Goal: Information Seeking & Learning: Check status

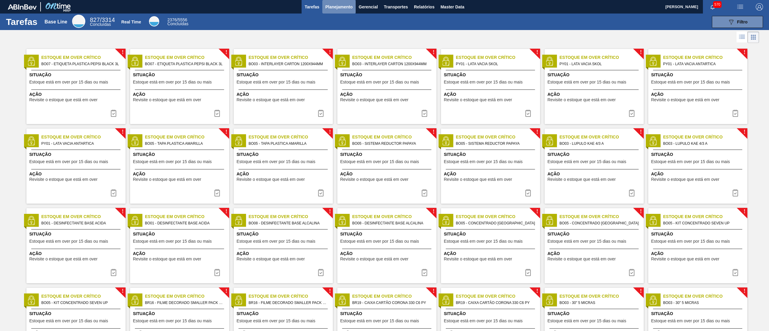
click at [344, 7] on span "Planejamento" at bounding box center [338, 6] width 27 height 7
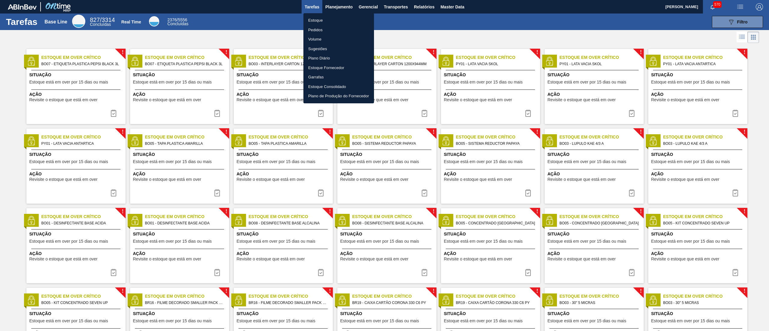
click at [332, 19] on li "Estoque" at bounding box center [338, 21] width 71 height 10
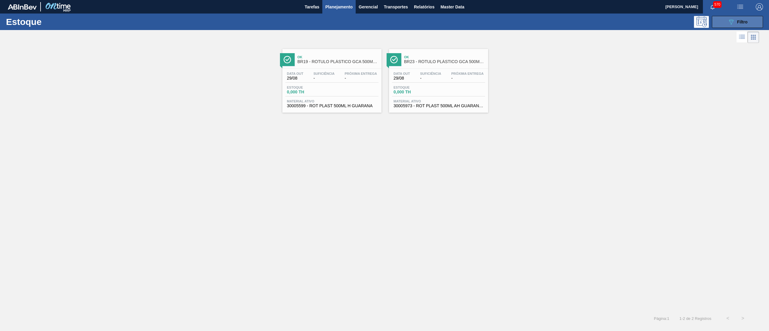
click at [723, 20] on button "089F7B8B-B2A5-4AFE-B5C0-19BA573D28AC Filtro" at bounding box center [737, 22] width 51 height 12
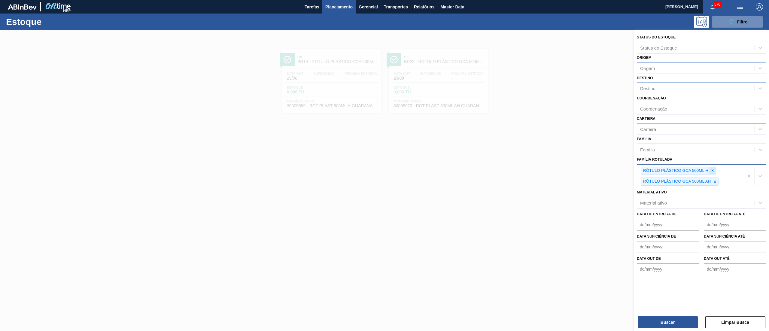
click at [709, 167] on div at bounding box center [712, 171] width 7 height 8
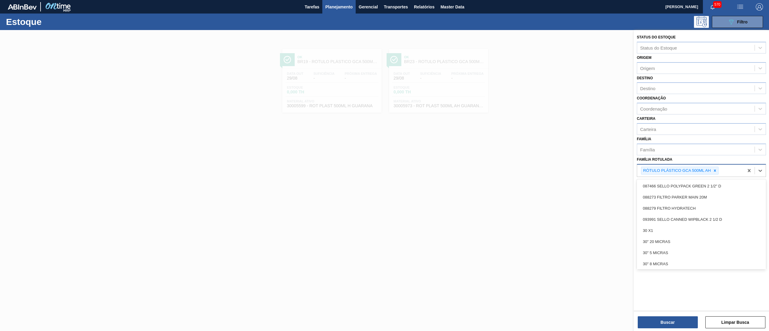
click at [709, 167] on div "RÓTULO PLÁSTICO GCA 500ML AH" at bounding box center [676, 171] width 70 height 8
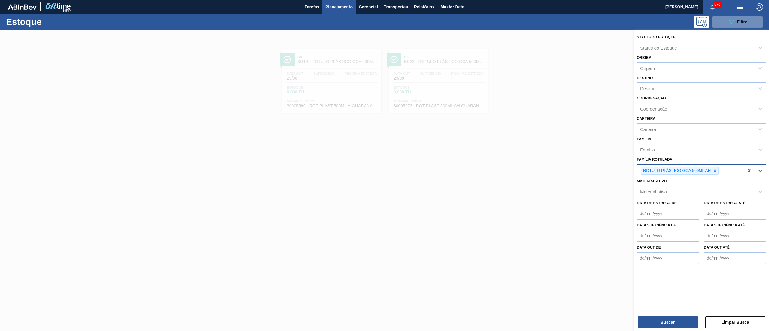
click at [709, 167] on div "RÓTULO PLÁSTICO GCA 500ML AH" at bounding box center [676, 171] width 70 height 8
click at [715, 167] on div at bounding box center [714, 171] width 7 height 8
paste Rotulada "SUCO UVA PRESERVADO 255KG"
type Rotulada "SUCO UVA PRESERVADO 255KG"
click at [707, 181] on div "SUCO UVA PRESERVADO 255KG" at bounding box center [701, 184] width 129 height 11
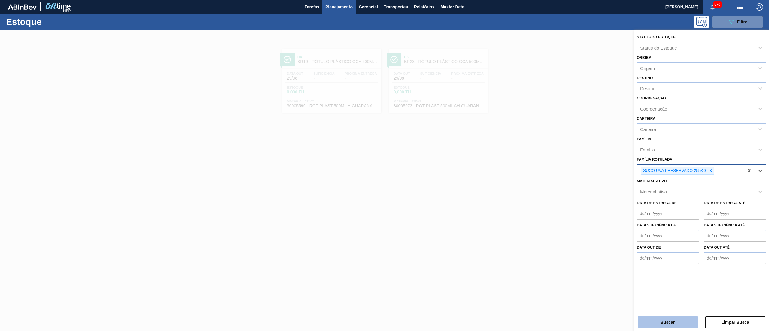
click at [661, 320] on button "Buscar" at bounding box center [668, 322] width 60 height 12
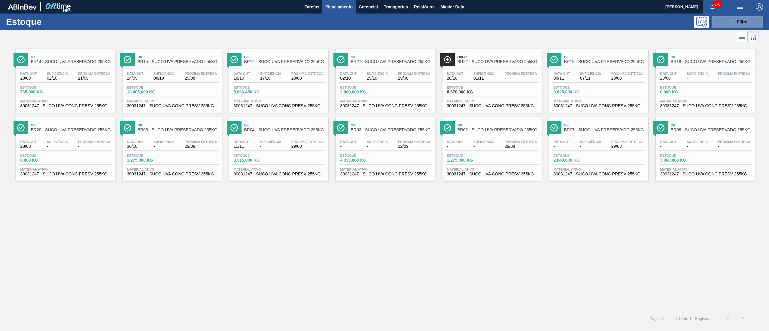
click at [691, 64] on div "Ok BR18 - SUCO UVA PRESERVADO 255KG" at bounding box center [711, 60] width 81 height 14
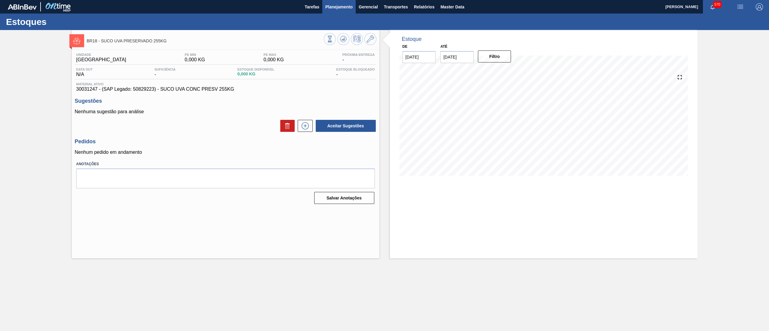
click at [347, 8] on span "Planejamento" at bounding box center [338, 6] width 27 height 7
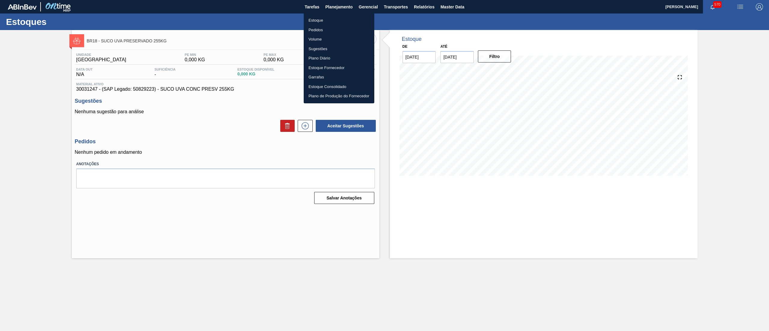
click at [344, 21] on li "Estoque" at bounding box center [339, 21] width 71 height 10
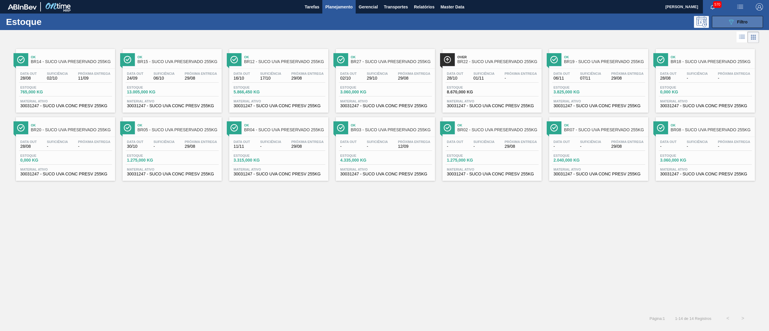
click at [726, 23] on button "089F7B8B-B2A5-4AFE-B5C0-19BA573D28AC Filtro" at bounding box center [737, 22] width 51 height 12
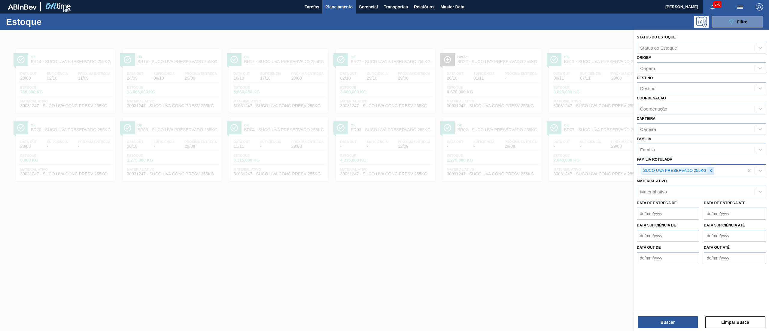
click at [714, 169] on div at bounding box center [710, 171] width 7 height 8
paste Rotulada "RÓTULO PLÁSTICO SUKITA UVA MISTA 200ML H"
type Rotulada "RÓTULO PLÁSTICO SUKITA UVA MISTA 200ML H"
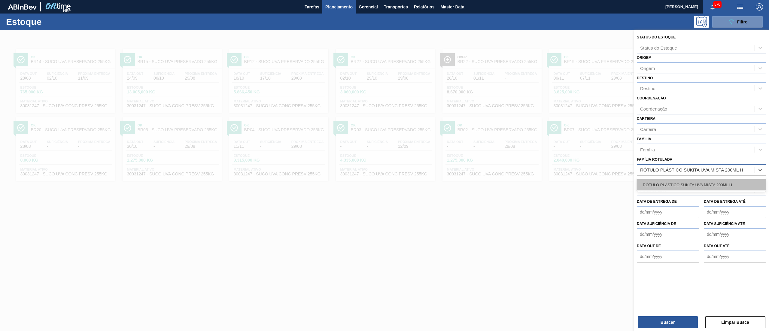
click at [711, 185] on div "RÓTULO PLÁSTICO SUKITA UVA MISTA 200ML H" at bounding box center [701, 184] width 129 height 11
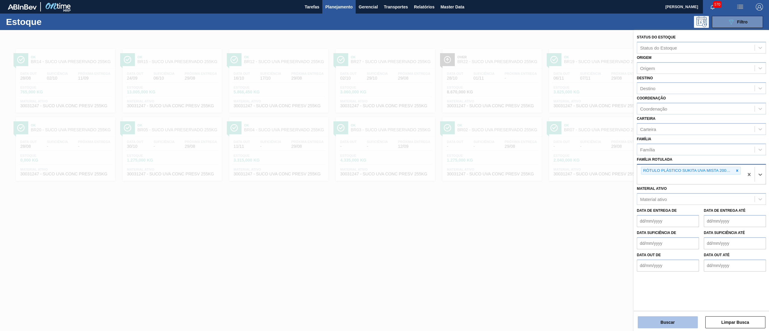
click at [646, 319] on button "Buscar" at bounding box center [668, 322] width 60 height 12
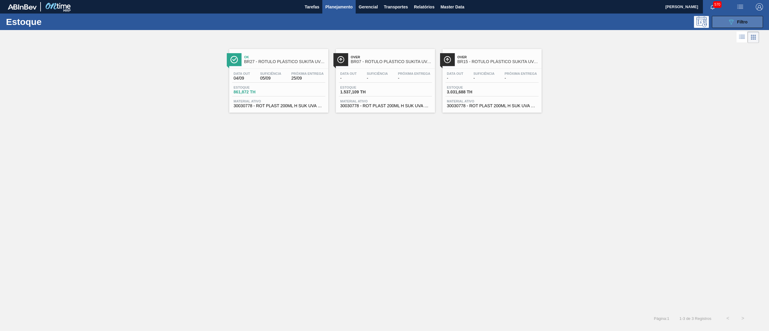
click at [724, 17] on button "089F7B8B-B2A5-4AFE-B5C0-19BA573D28AC Filtro" at bounding box center [737, 22] width 51 height 12
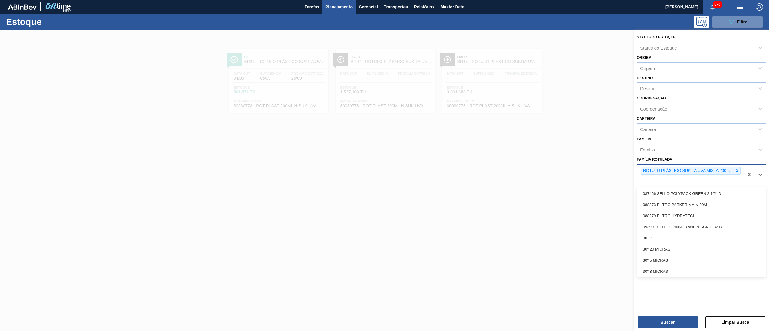
click at [693, 177] on div "RÓTULO PLÁSTICO SUKITA UVA MISTA 200ML H" at bounding box center [690, 175] width 107 height 20
type Rotulada "m"
click at [571, 211] on div at bounding box center [384, 195] width 769 height 331
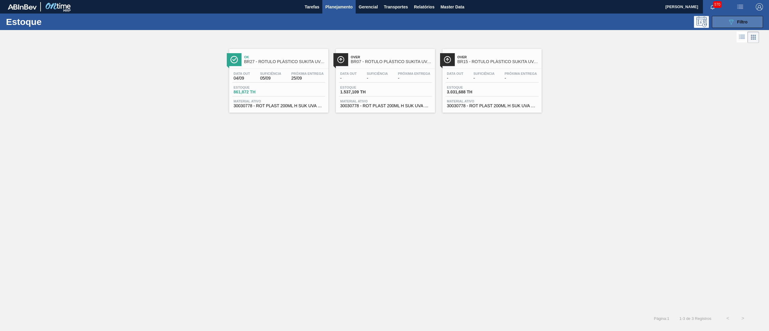
click at [739, 22] on span "Filtro" at bounding box center [742, 22] width 11 height 5
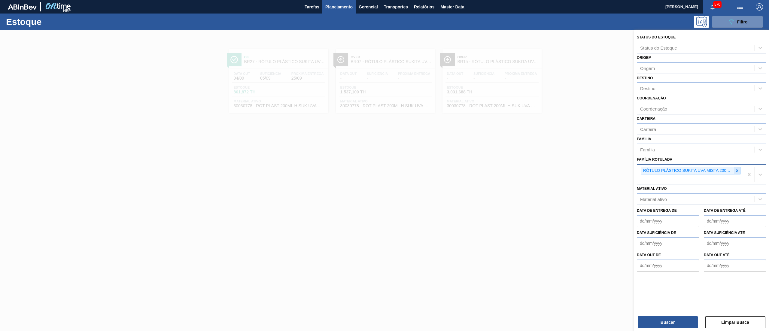
click at [739, 170] on div at bounding box center [737, 171] width 7 height 8
paste Rotulada "LATA SUKITA UVA MISTA 350ML"
type Rotulada "LATA SUKITA UVA MISTA 350ML"
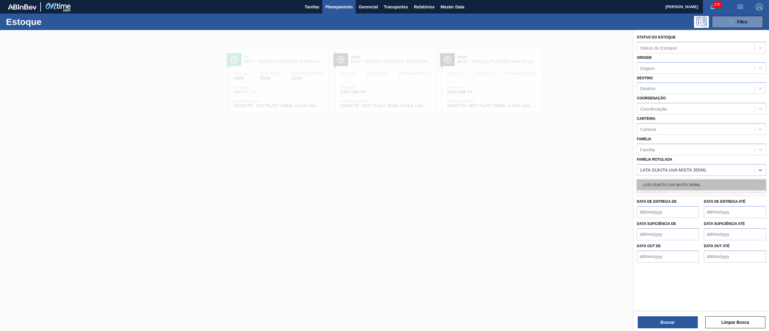
click at [703, 185] on div "LATA SUKITA UVA MISTA 350ML" at bounding box center [701, 184] width 129 height 11
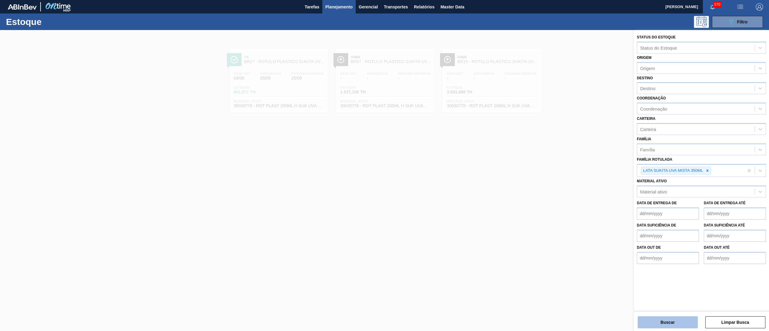
click at [648, 325] on button "Buscar" at bounding box center [668, 322] width 60 height 12
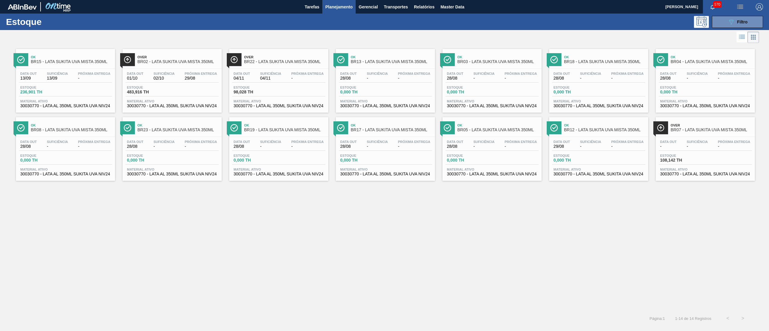
click at [78, 108] on span "30030770 - LATA AL 350ML SUKITA UVA NIV24" at bounding box center [65, 106] width 90 height 5
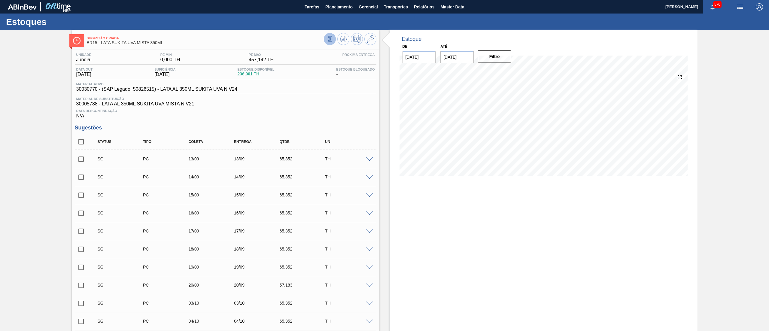
click at [327, 36] on icon at bounding box center [329, 39] width 7 height 7
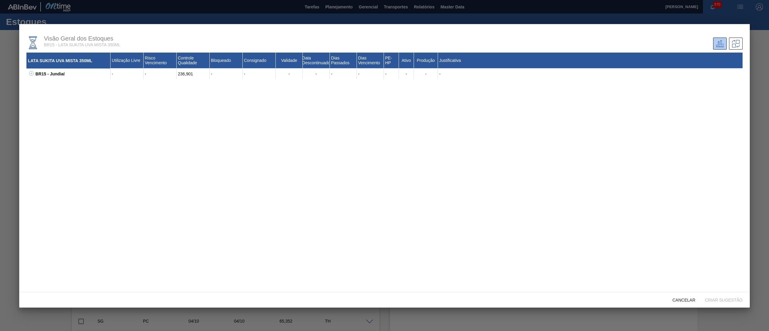
click at [32, 73] on icon at bounding box center [31, 73] width 5 height 5
drag, startPoint x: 41, startPoint y: 93, endPoint x: 58, endPoint y: 93, distance: 17.1
click at [58, 93] on div "30030770 - LATA AL 350ML SUKITA UVA NIV24 - - 236,901 - - - - - - 75 Sim Sim -" at bounding box center [391, 95] width 701 height 11
drag, startPoint x: 62, startPoint y: 93, endPoint x: 40, endPoint y: 93, distance: 22.5
click at [41, 93] on div "30030770 - LATA AL 350ML SUKITA UVA NIV24 - - 236,901 - - - - - - 75 Sim Sim -" at bounding box center [391, 95] width 701 height 11
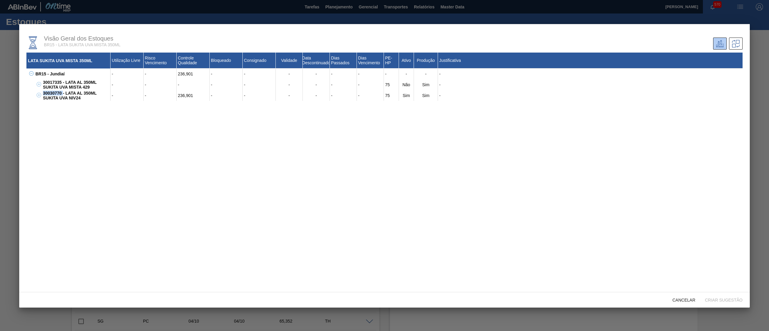
copy div "30030770"
click at [686, 296] on div "Cancelar" at bounding box center [684, 299] width 32 height 11
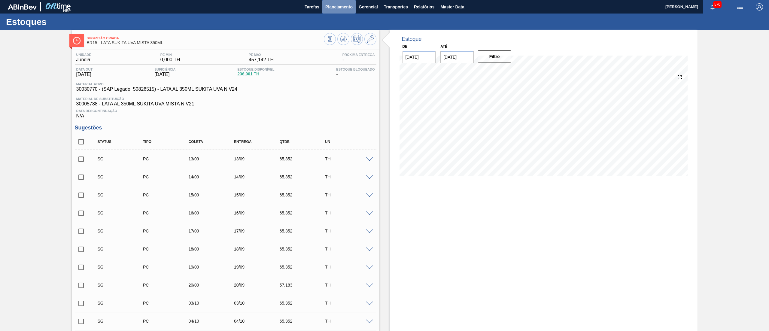
click at [341, 13] on button "Planejamento" at bounding box center [338, 7] width 33 height 14
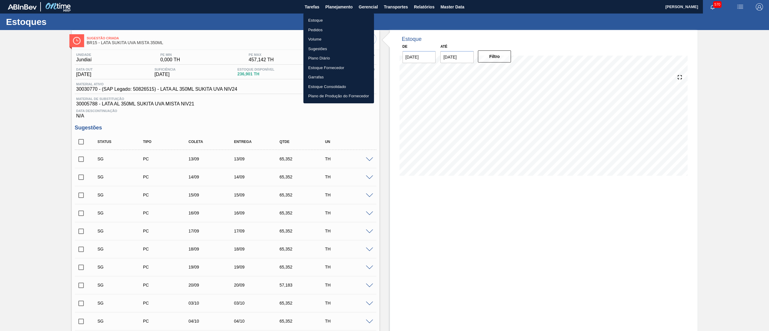
click at [336, 18] on li "Estoque" at bounding box center [338, 21] width 71 height 10
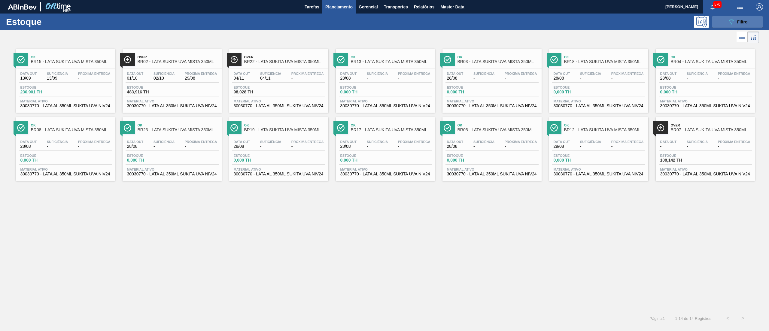
click at [735, 22] on div "089F7B8B-B2A5-4AFE-B5C0-19BA573D28AC Filtro" at bounding box center [737, 21] width 20 height 7
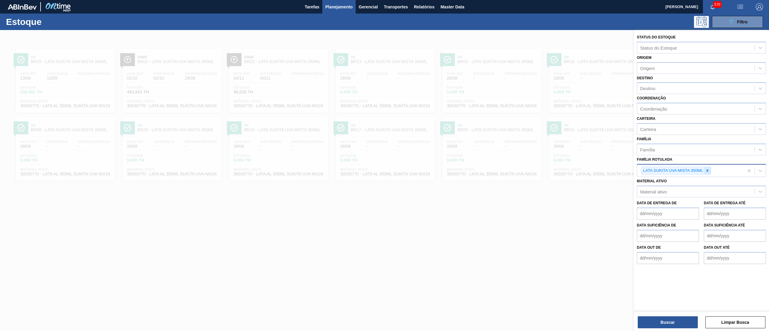
click at [708, 168] on icon at bounding box center [707, 170] width 4 height 4
paste Rotulada "RÓTULO PLÁSTICO SUKITA UVA MISTA 2L H"
type Rotulada "RÓTULO PLÁSTICO SUKITA UVA MISTA 2L H"
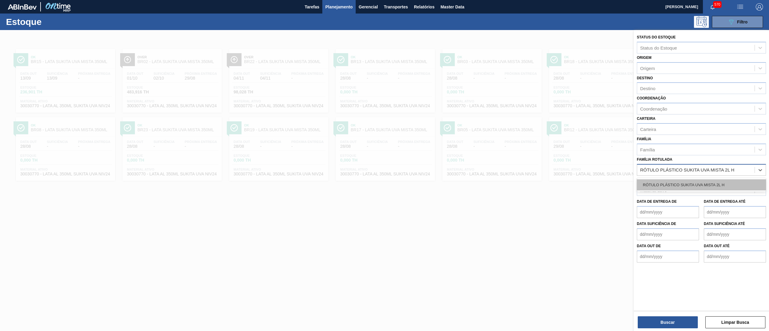
click at [691, 183] on div "RÓTULO PLÁSTICO SUKITA UVA MISTA 2L H" at bounding box center [701, 184] width 129 height 11
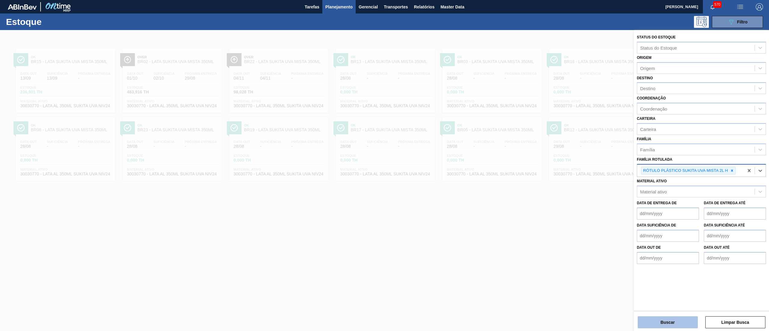
click at [690, 318] on button "Buscar" at bounding box center [668, 322] width 60 height 12
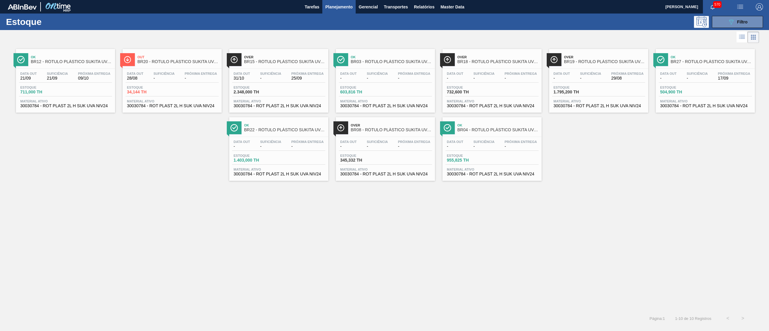
click at [378, 72] on span "Suficiência" at bounding box center [377, 74] width 21 height 4
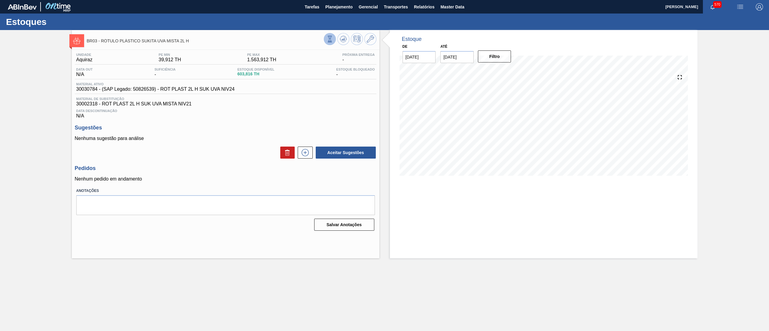
click at [329, 40] on icon at bounding box center [329, 39] width 3 height 6
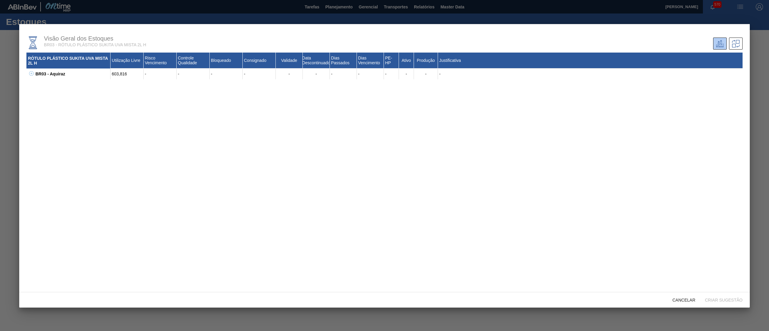
click at [28, 74] on button at bounding box center [30, 74] width 6 height 6
click at [687, 302] on span "Cancelar" at bounding box center [684, 300] width 32 height 5
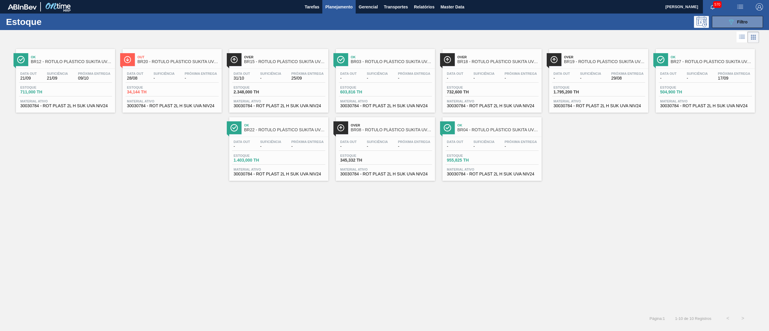
click at [414, 107] on span "30030784 - ROT PLAST 2L H SUK UVA NIV24" at bounding box center [385, 106] width 90 height 5
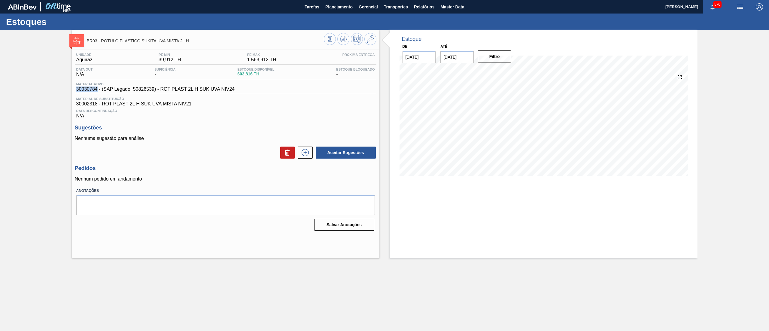
drag, startPoint x: 81, startPoint y: 90, endPoint x: 97, endPoint y: 93, distance: 16.3
click at [97, 93] on div "Material ativo 30030784 - (SAP Legado: 50826539) - ROT PLAST 2L H SUK UVA NIV24" at bounding box center [226, 88] width 302 height 12
copy span "30030784"
click at [333, 8] on span "Planejamento" at bounding box center [338, 6] width 27 height 7
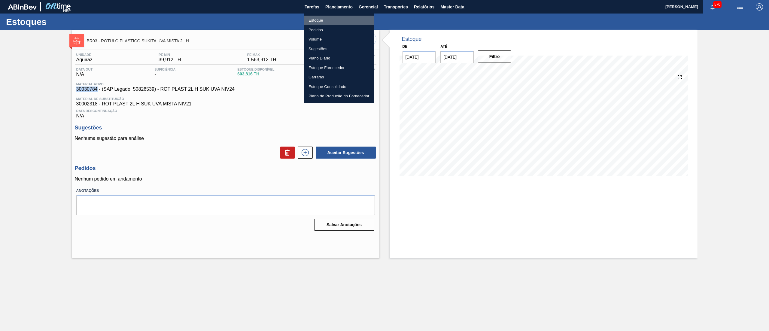
click at [327, 23] on li "Estoque" at bounding box center [339, 21] width 71 height 10
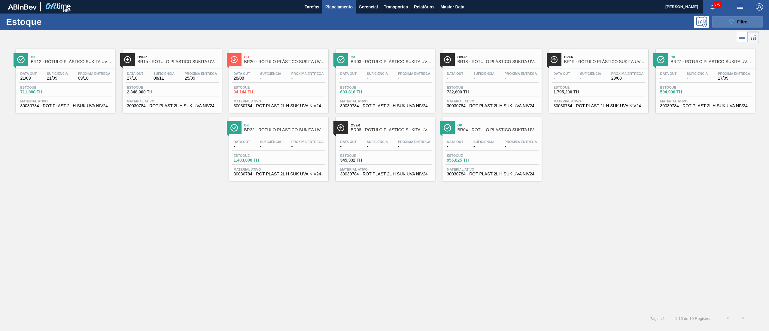
click at [738, 23] on span "Filtro" at bounding box center [742, 22] width 11 height 5
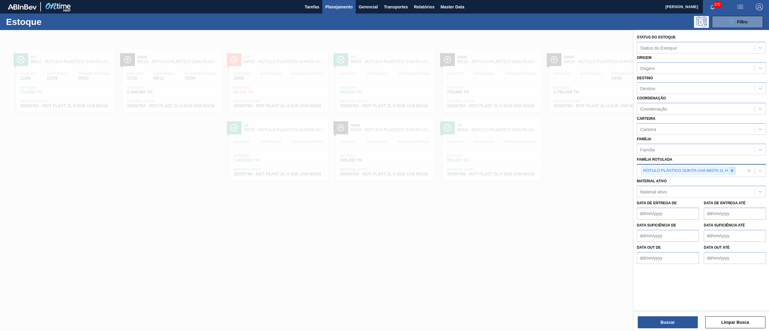
click at [732, 172] on div at bounding box center [732, 171] width 7 height 8
paste Rotulada "RÓTULO PLÁSTICO SUKITA 200ML H"
type Rotulada "RÓTULO PLÁSTICO SUKITA 200ML H"
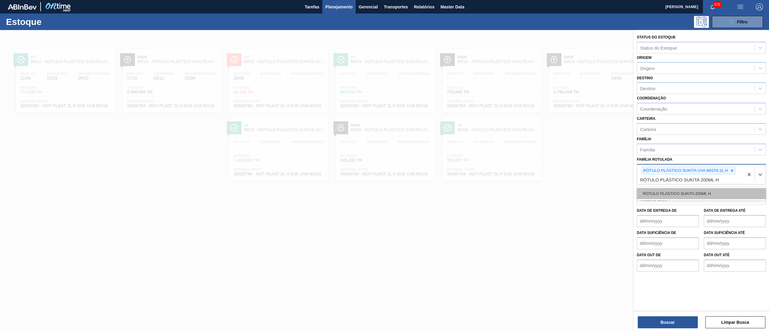
click at [725, 196] on div "RÓTULO PLÁSTICO SUKITA 200ML H" at bounding box center [701, 193] width 129 height 11
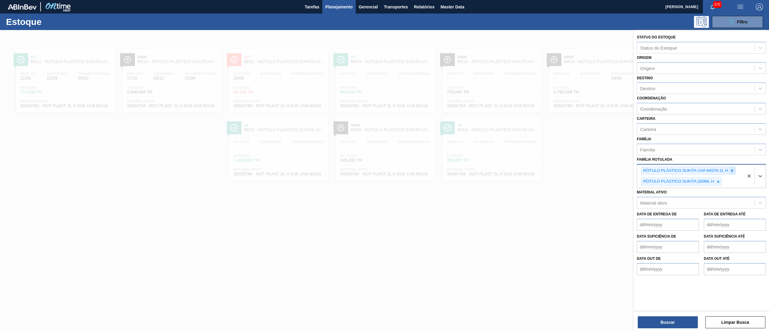
click at [731, 170] on icon at bounding box center [732, 170] width 4 height 4
type Rotulada "sukita 200"
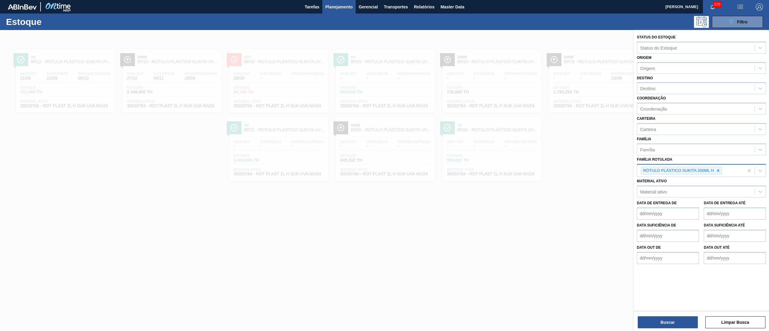
click at [659, 315] on div "Buscar Limpar Busca" at bounding box center [701, 319] width 135 height 17
click at [665, 317] on button "Buscar" at bounding box center [668, 322] width 60 height 12
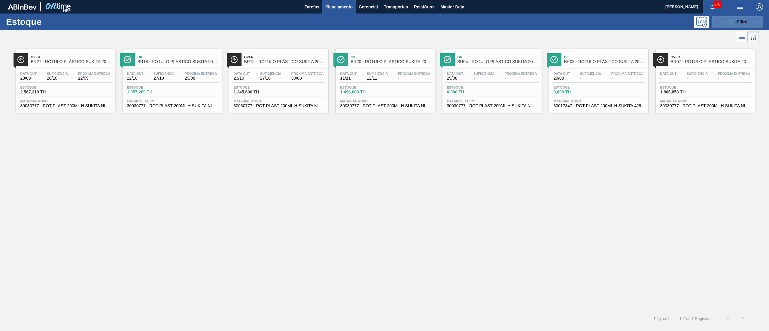
click at [731, 22] on icon "089F7B8B-B2A5-4AFE-B5C0-19BA573D28AC" at bounding box center [730, 21] width 7 height 7
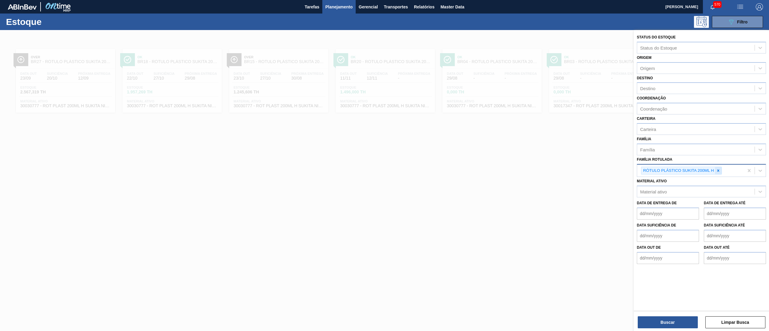
click at [717, 167] on div at bounding box center [718, 171] width 7 height 8
paste Rotulada "RÓTULO PLÁSTICO SUKITA 600ML H"
type Rotulada "RÓTULO PLÁSTICO SUKITA 600ML H"
click at [709, 182] on div "RÓTULO PLÁSTICO SUKITA 600ML H" at bounding box center [701, 184] width 129 height 11
click at [674, 318] on button "Buscar" at bounding box center [668, 322] width 60 height 12
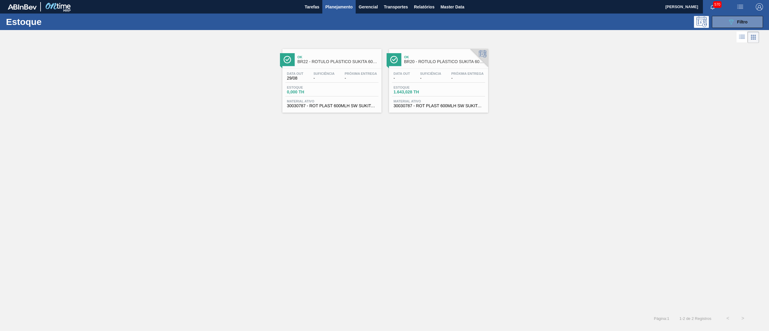
click at [417, 109] on div "Data out - Suficiência - Próxima Entrega - Estoque 1.643,028 TH Material ativo …" at bounding box center [438, 89] width 99 height 41
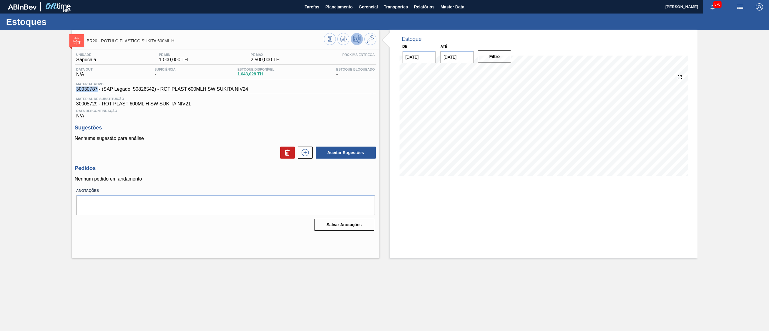
drag, startPoint x: 74, startPoint y: 87, endPoint x: 96, endPoint y: 91, distance: 22.8
click at [96, 91] on div "Unidade Sapucaia PE MIN 1.000,000 TH PE MAX 2.500,000 TH Próxima Entrega - Data…" at bounding box center [226, 141] width 308 height 183
copy span "30030787"
click at [332, 39] on icon at bounding box center [329, 39] width 7 height 7
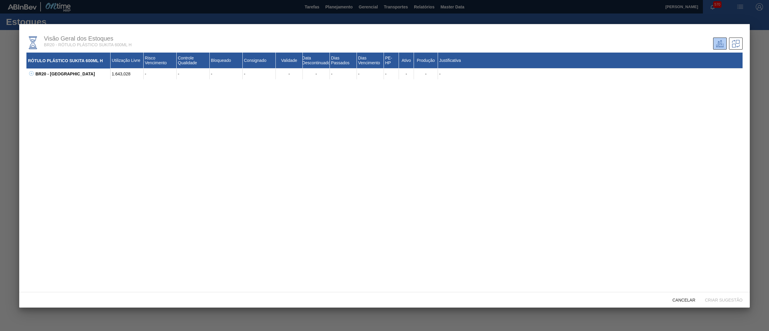
click at [32, 73] on icon at bounding box center [31, 73] width 5 height 5
click at [684, 303] on div "Cancelar" at bounding box center [684, 299] width 32 height 11
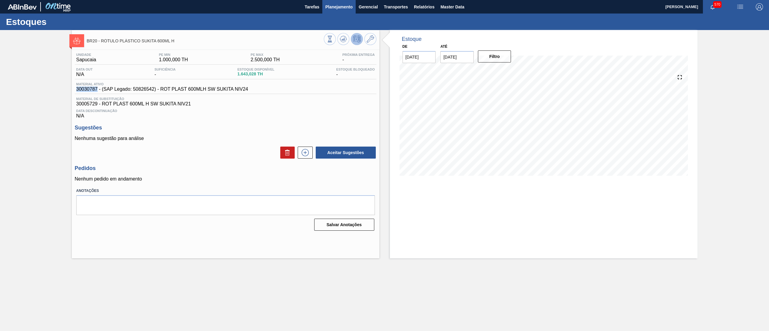
click at [335, 13] on button "Planejamento" at bounding box center [338, 7] width 33 height 14
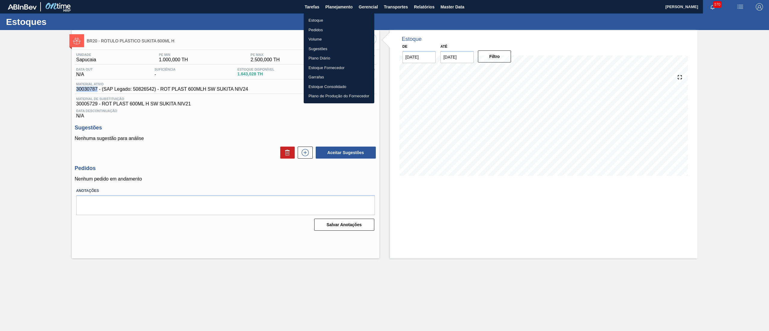
click at [340, 20] on li "Estoque" at bounding box center [339, 21] width 71 height 10
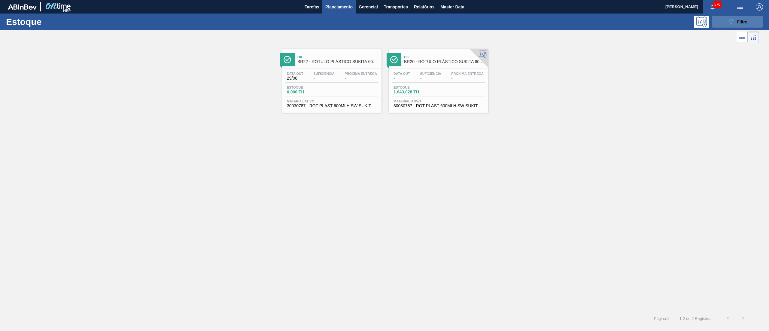
click at [745, 25] on div "089F7B8B-B2A5-4AFE-B5C0-19BA573D28AC Filtro" at bounding box center [737, 21] width 20 height 7
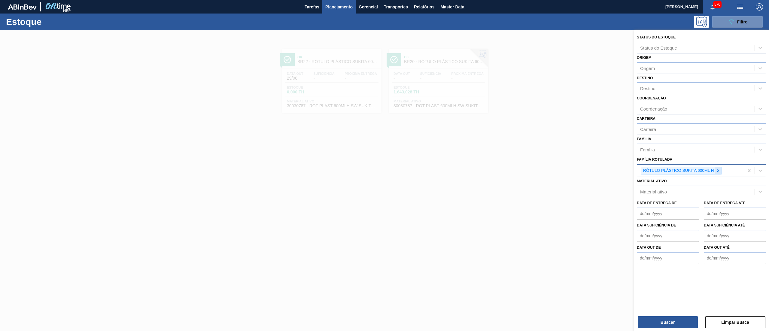
click at [717, 171] on icon at bounding box center [718, 170] width 2 height 2
paste Rotulada "RÓTULO PLÁSTICO SUKITA 1L H"
type Rotulada "RÓTULO PLÁSTICO SUKITA 1L H"
click at [715, 180] on div "RÓTULO PLÁSTICO SUKITA 1L H" at bounding box center [701, 184] width 129 height 11
click at [651, 326] on button "Buscar" at bounding box center [668, 322] width 60 height 12
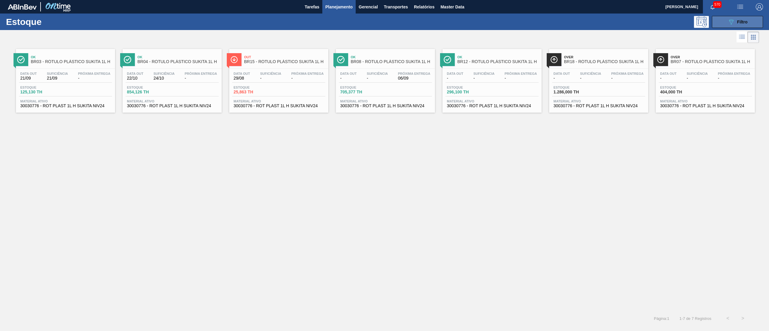
click at [728, 22] on icon "089F7B8B-B2A5-4AFE-B5C0-19BA573D28AC" at bounding box center [730, 21] width 7 height 7
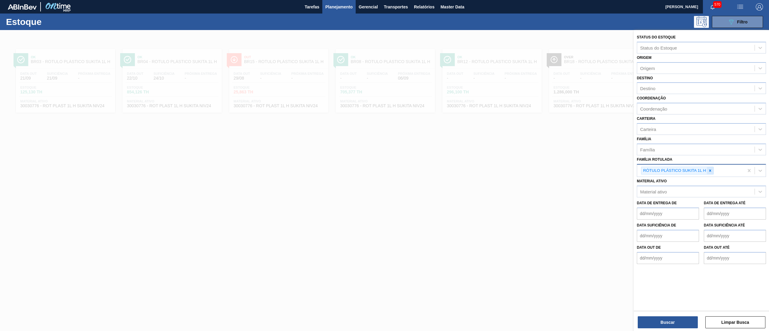
click at [712, 171] on div at bounding box center [710, 171] width 7 height 8
paste Rotulada "RÓTULO PLÁSTICO SUKITA 1L AH"
type Rotulada "RÓTULO PLÁSTICO SUKITA 1L AH"
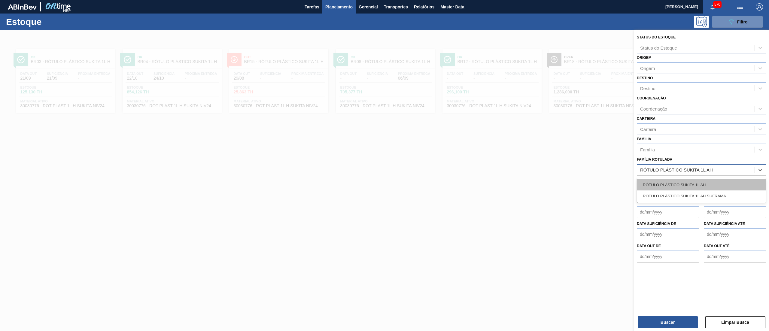
click at [702, 183] on div "RÓTULO PLÁSTICO SUKITA 1L AH" at bounding box center [701, 184] width 129 height 11
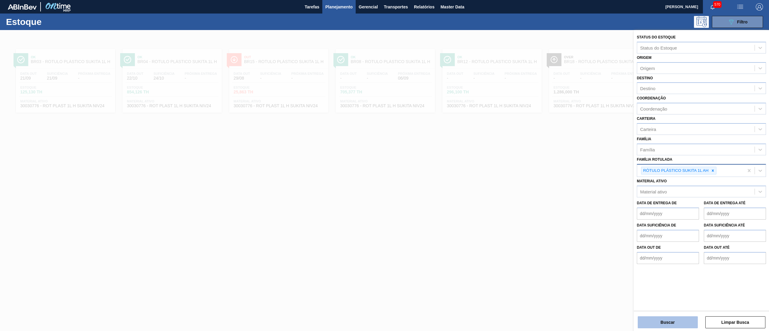
click at [643, 321] on button "Buscar" at bounding box center [668, 322] width 60 height 12
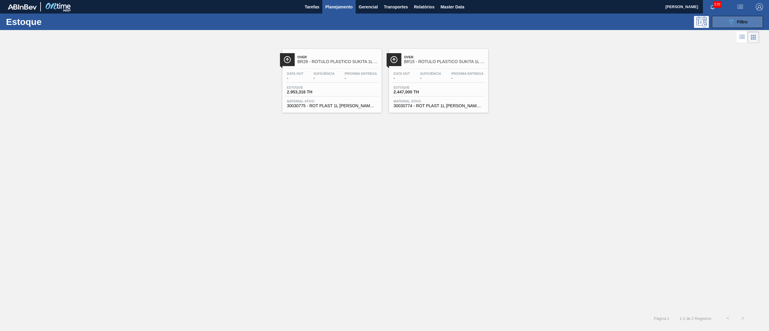
click at [739, 20] on span "Filtro" at bounding box center [742, 22] width 11 height 5
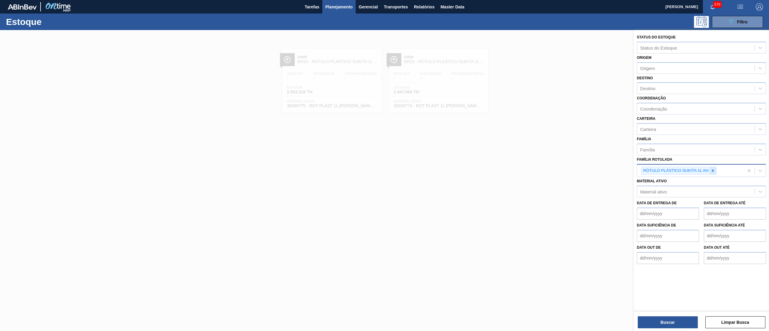
click at [714, 169] on icon at bounding box center [713, 170] width 4 height 4
paste Rotulada "ROT PLAST. 1,5L H SUKITA"
type Rotulada "ROT PLAST. 1,5L H SUKITA"
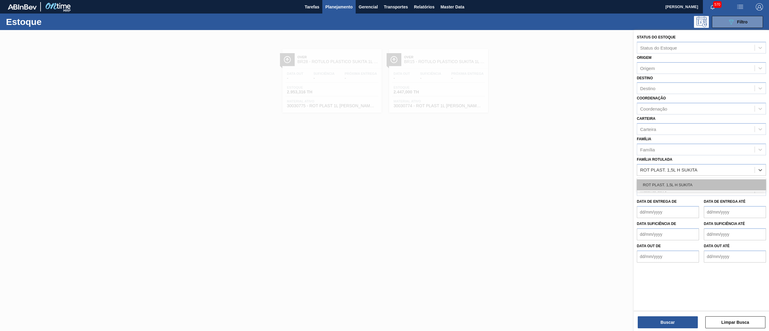
click at [701, 181] on div "ROT PLAST. 1,5L H SUKITA" at bounding box center [701, 184] width 129 height 11
paste Rotulada "ROT PLAST. 1,5L [PERSON_NAME]"
type Rotulada "ROT PLAST. 1,5L [PERSON_NAME]"
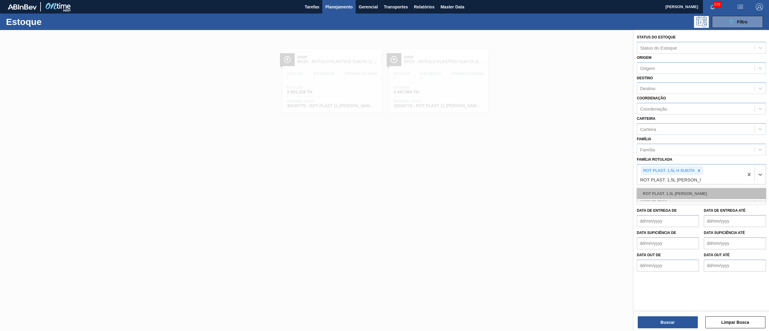
click at [685, 189] on div "ROT PLAST. 1,5L [PERSON_NAME]" at bounding box center [701, 193] width 129 height 11
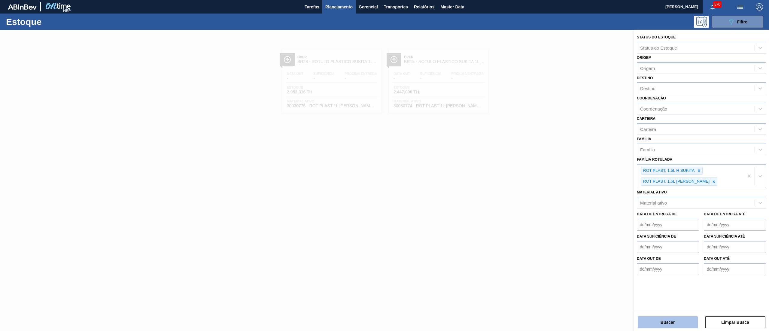
drag, startPoint x: 664, startPoint y: 327, endPoint x: 663, endPoint y: 324, distance: 3.4
click at [663, 324] on button "Buscar" at bounding box center [668, 322] width 60 height 12
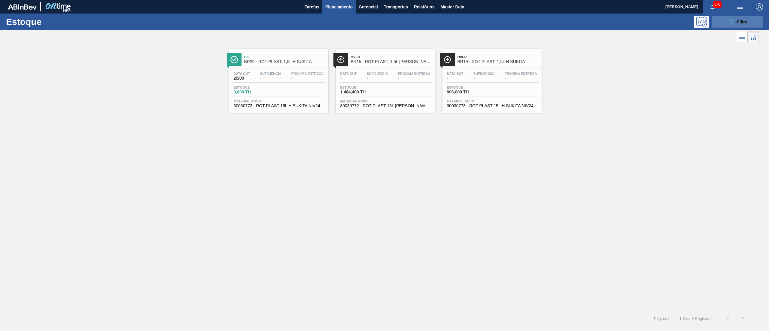
click at [732, 26] on button "089F7B8B-B2A5-4AFE-B5C0-19BA573D28AC Filtro" at bounding box center [737, 22] width 51 height 12
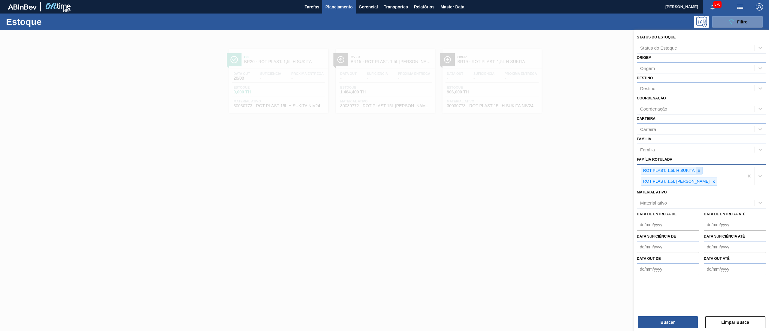
click at [697, 170] on icon at bounding box center [699, 170] width 4 height 4
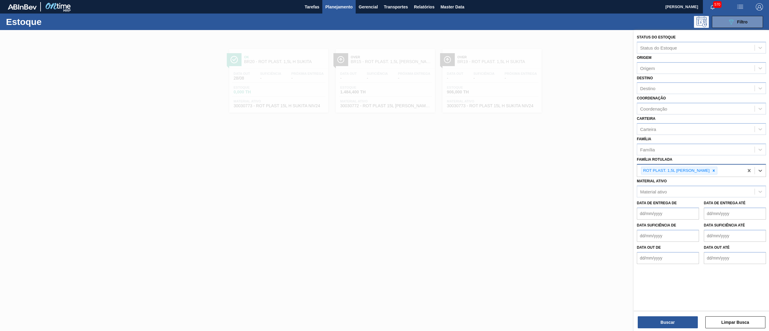
click at [697, 170] on div "ROT PLAST. 1,5L [PERSON_NAME]" at bounding box center [675, 171] width 69 height 8
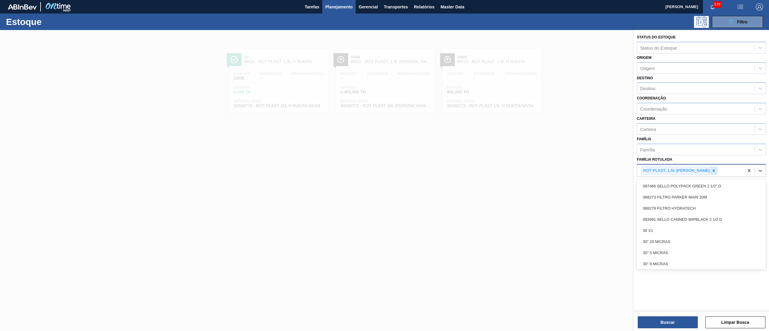
click at [711, 170] on icon at bounding box center [713, 170] width 4 height 4
paste Rotulada "RÓTULO PLÁSTICO SUKITA 2L AH"
type Rotulada "RÓTULO PLÁSTICO SUKITA 2L AH"
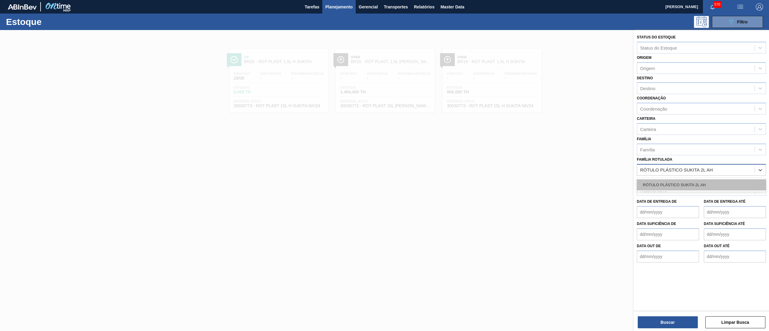
click at [696, 182] on div "RÓTULO PLÁSTICO SUKITA 2L AH" at bounding box center [701, 184] width 129 height 11
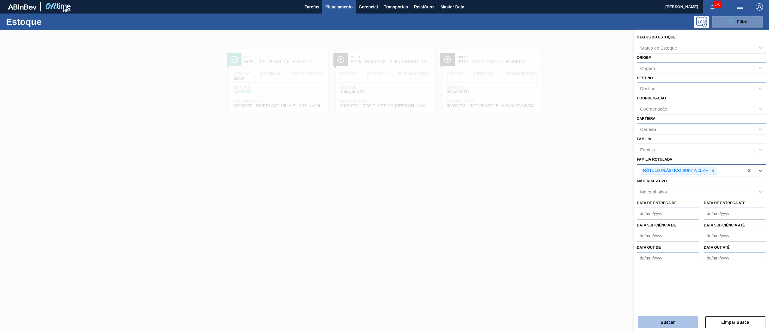
click at [663, 322] on button "Buscar" at bounding box center [668, 322] width 60 height 12
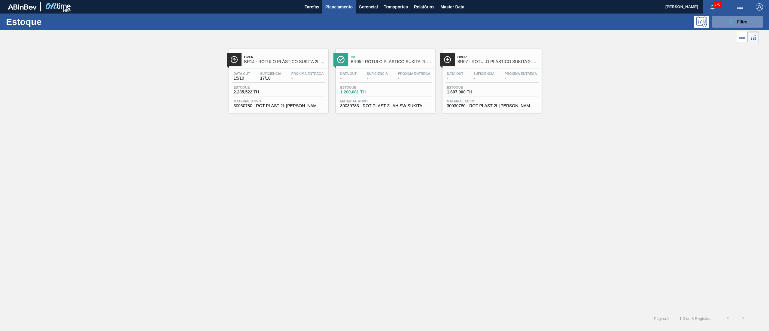
click at [476, 109] on div "Data out - Suficiência - Próxima Entrega - Estoque 1.697,000 TH Material ativo …" at bounding box center [491, 89] width 99 height 41
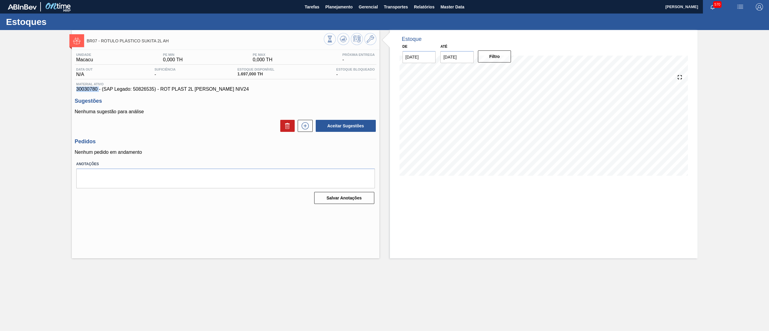
drag, startPoint x: 68, startPoint y: 87, endPoint x: 99, endPoint y: 91, distance: 30.8
click at [99, 91] on div "BR07 - RÓTULO PLÁSTICO SUKITA 2L AH Unidade Macacu PE MIN 0,000 TH PE MAX 0,000…" at bounding box center [384, 144] width 769 height 228
copy span "30030780"
click at [327, 39] on icon at bounding box center [329, 39] width 7 height 7
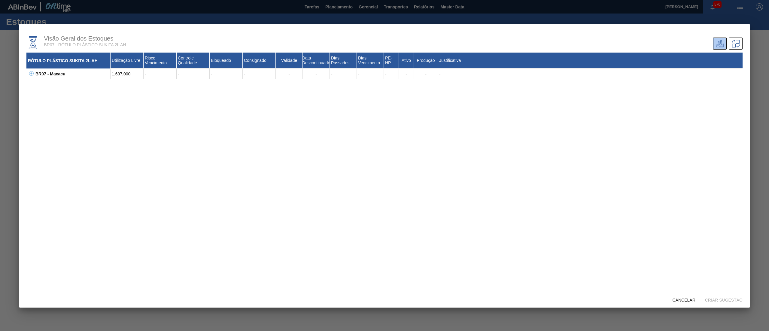
click at [31, 72] on icon at bounding box center [31, 73] width 5 height 5
click at [685, 303] on div "Cancelar" at bounding box center [684, 299] width 32 height 11
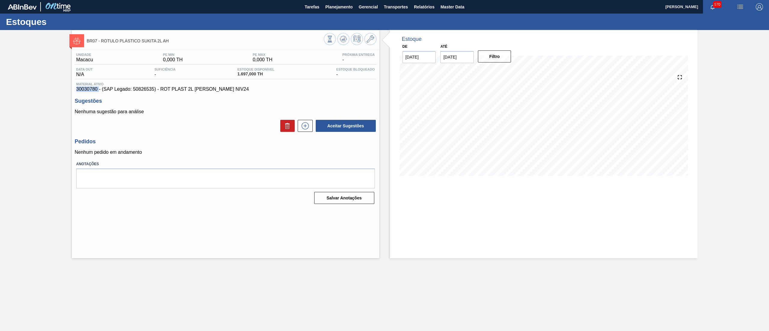
drag, startPoint x: 344, startPoint y: 7, endPoint x: 341, endPoint y: 17, distance: 10.7
click at [344, 7] on span "Planejamento" at bounding box center [338, 6] width 27 height 7
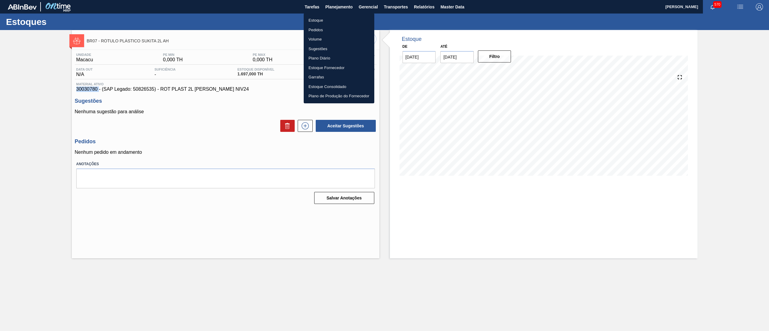
click at [339, 21] on li "Estoque" at bounding box center [339, 21] width 71 height 10
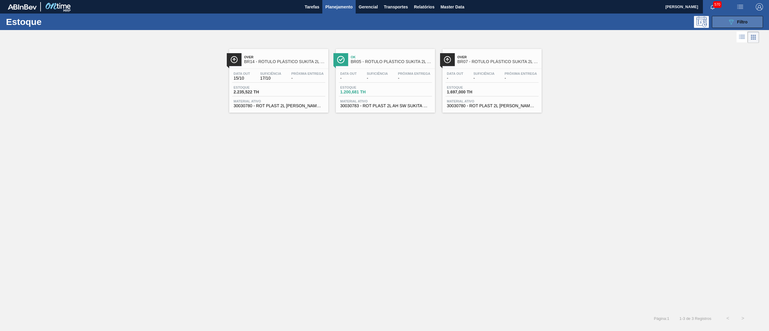
click at [730, 26] on button "089F7B8B-B2A5-4AFE-B5C0-19BA573D28AC Filtro" at bounding box center [737, 22] width 51 height 12
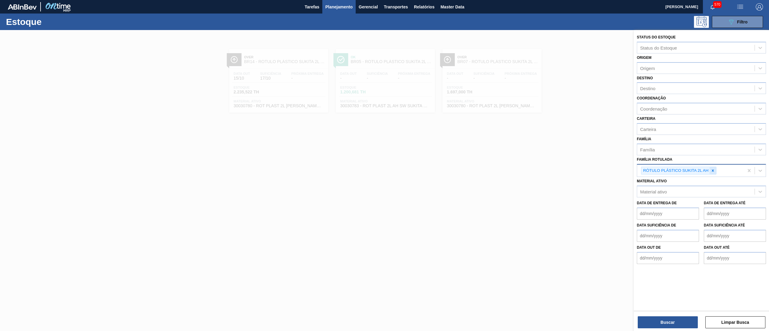
click at [712, 169] on icon at bounding box center [713, 170] width 4 height 4
paste Rotulada "RÓTULO PLÁSTICO SUKITA 2L H"
type Rotulada "RÓTULO PLÁSTICO SUKITA 2L H"
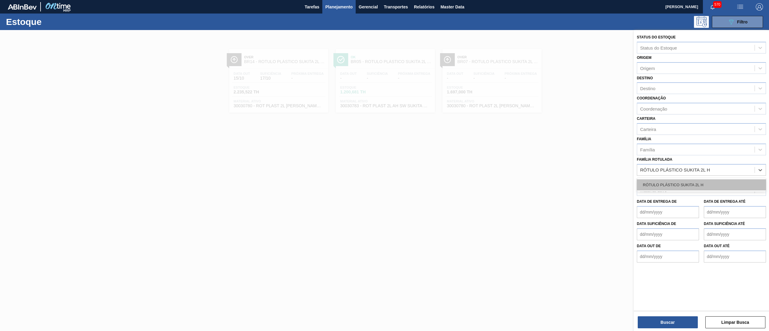
click at [708, 179] on div "RÓTULO PLÁSTICO SUKITA 2L H" at bounding box center [701, 184] width 129 height 11
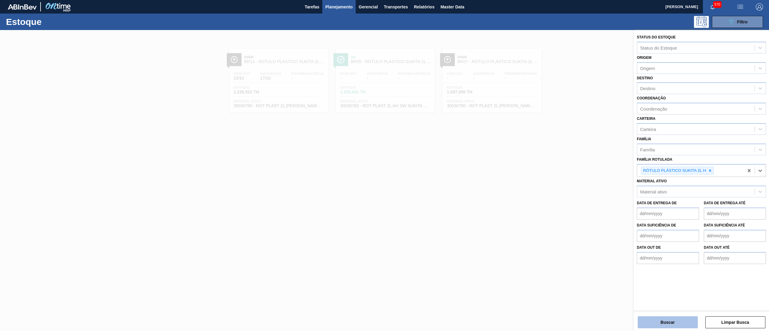
click at [657, 319] on button "Buscar" at bounding box center [668, 322] width 60 height 12
